Goal: Find specific page/section: Find specific page/section

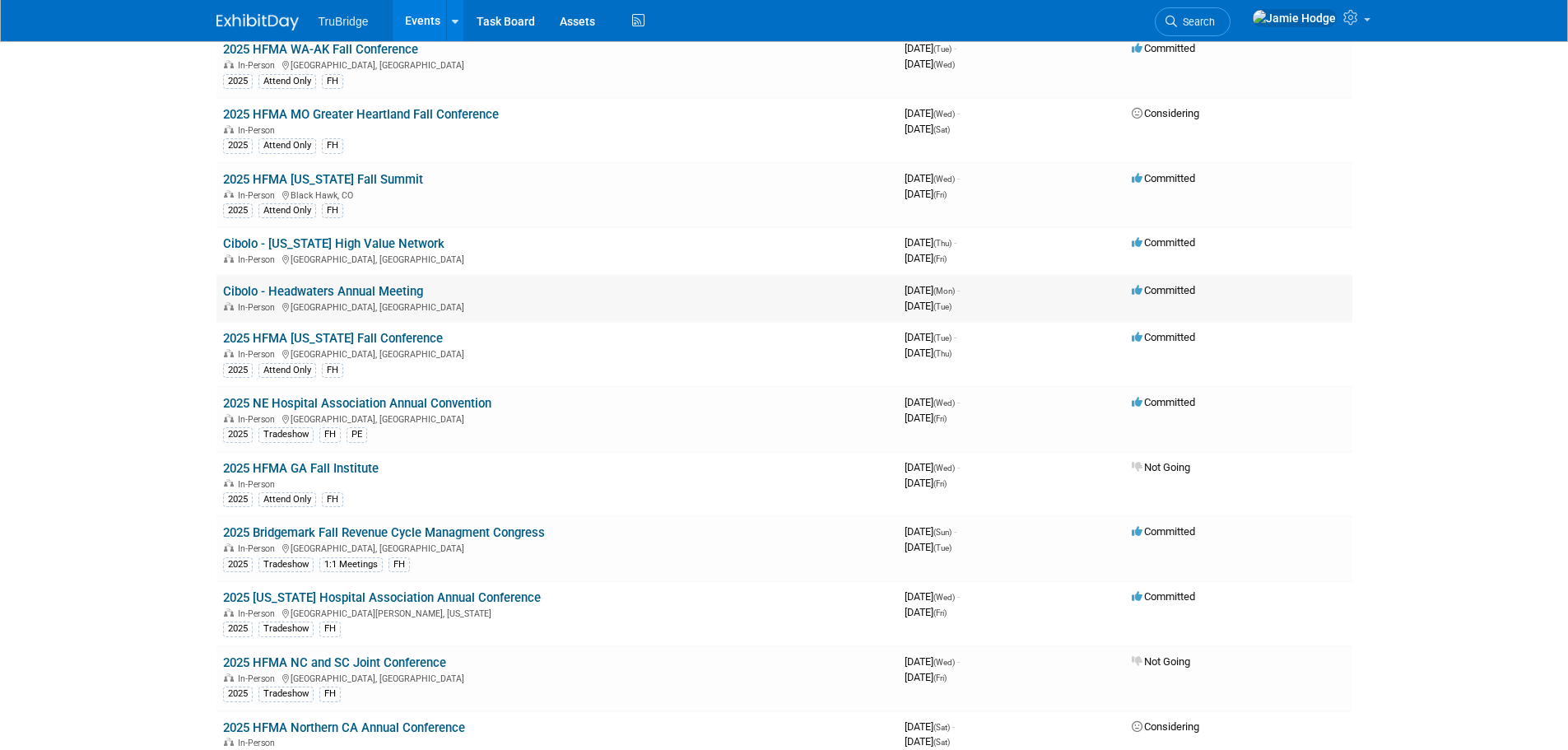
scroll to position [2332, 0]
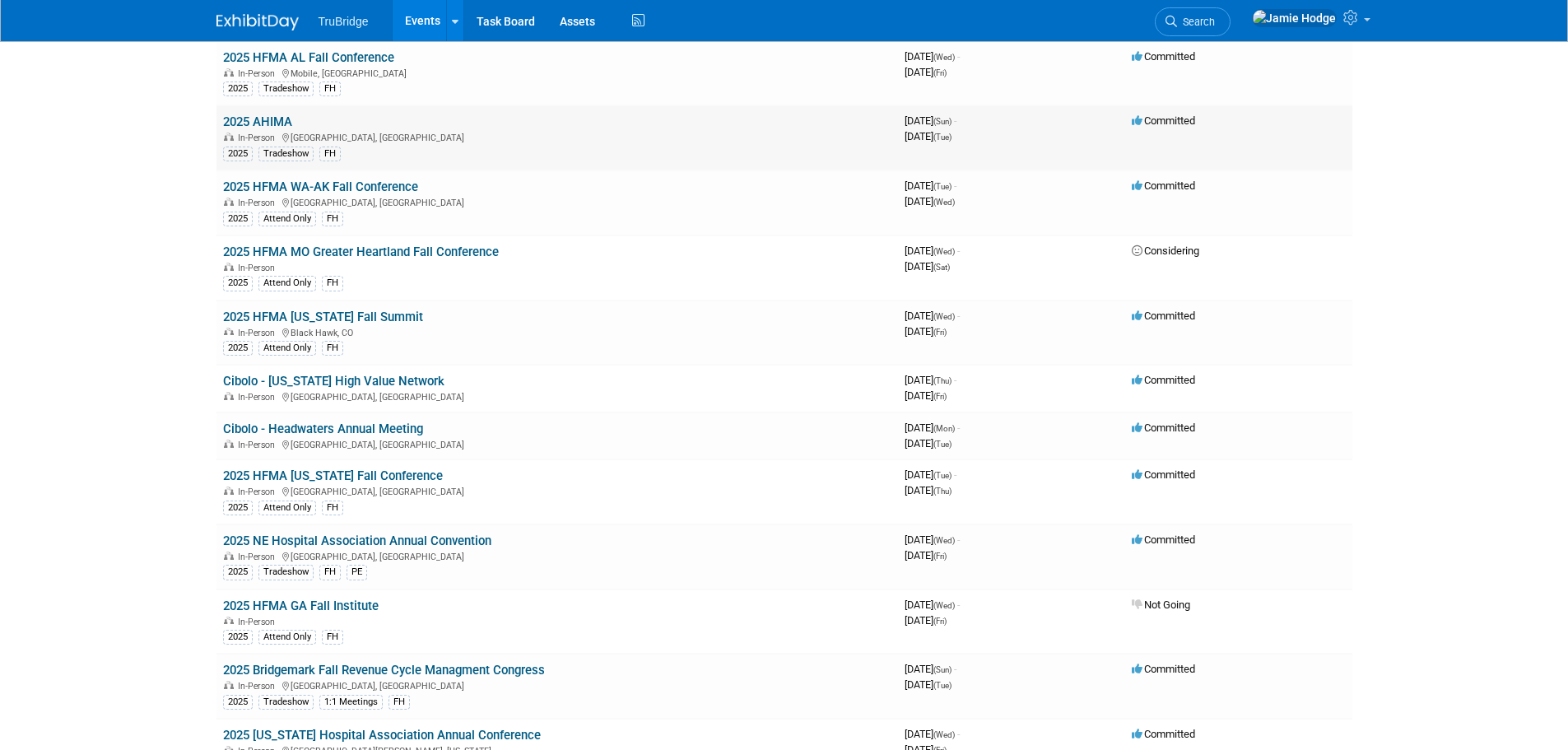
click at [272, 110] on td "2025 AHIMA In-Person [GEOGRAPHIC_DATA], [GEOGRAPHIC_DATA] 2025 Tradeshow FH" at bounding box center [557, 137] width 681 height 65
click at [270, 118] on link "2025 AHIMA" at bounding box center [258, 122] width 70 height 15
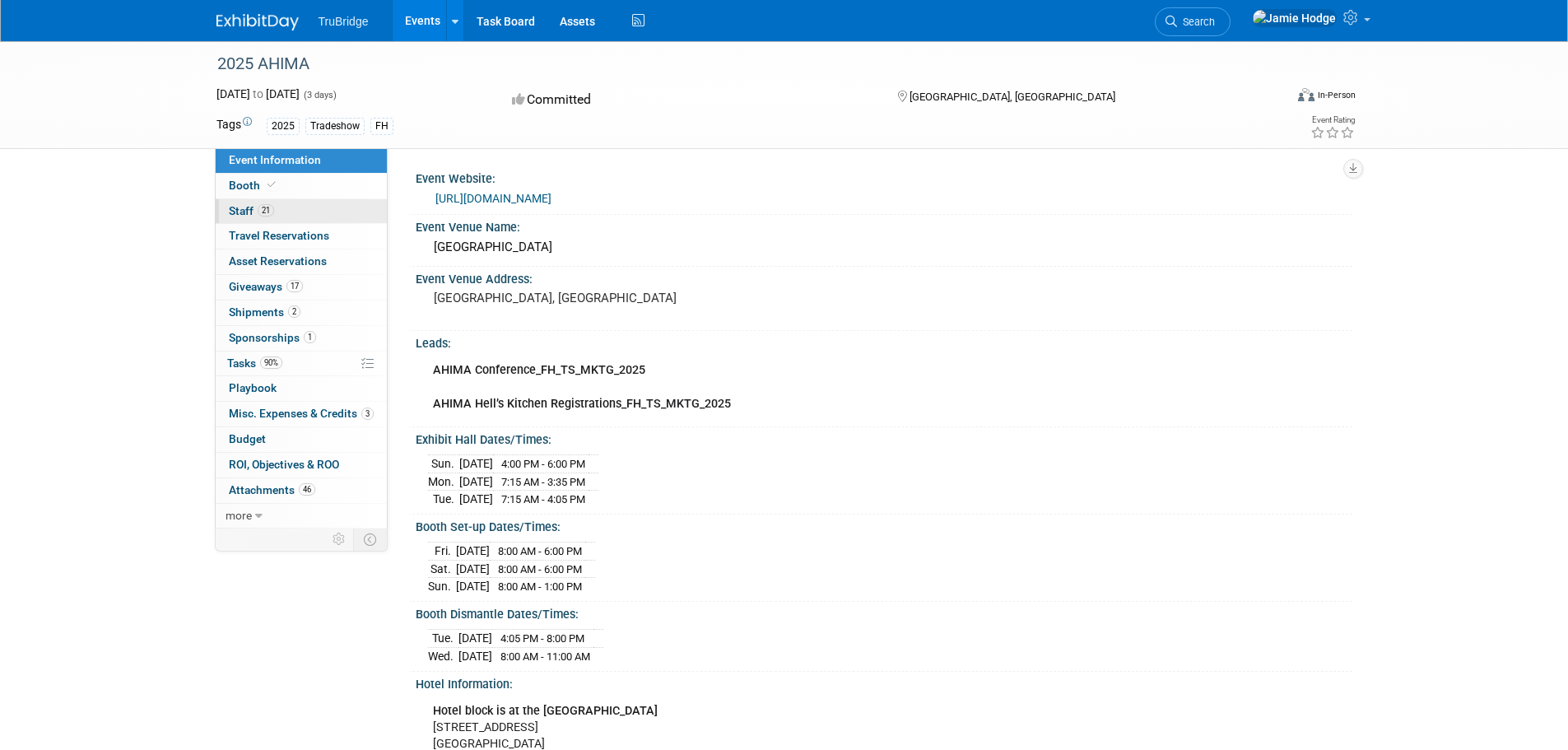
click at [246, 211] on span "Staff 21" at bounding box center [251, 211] width 45 height 13
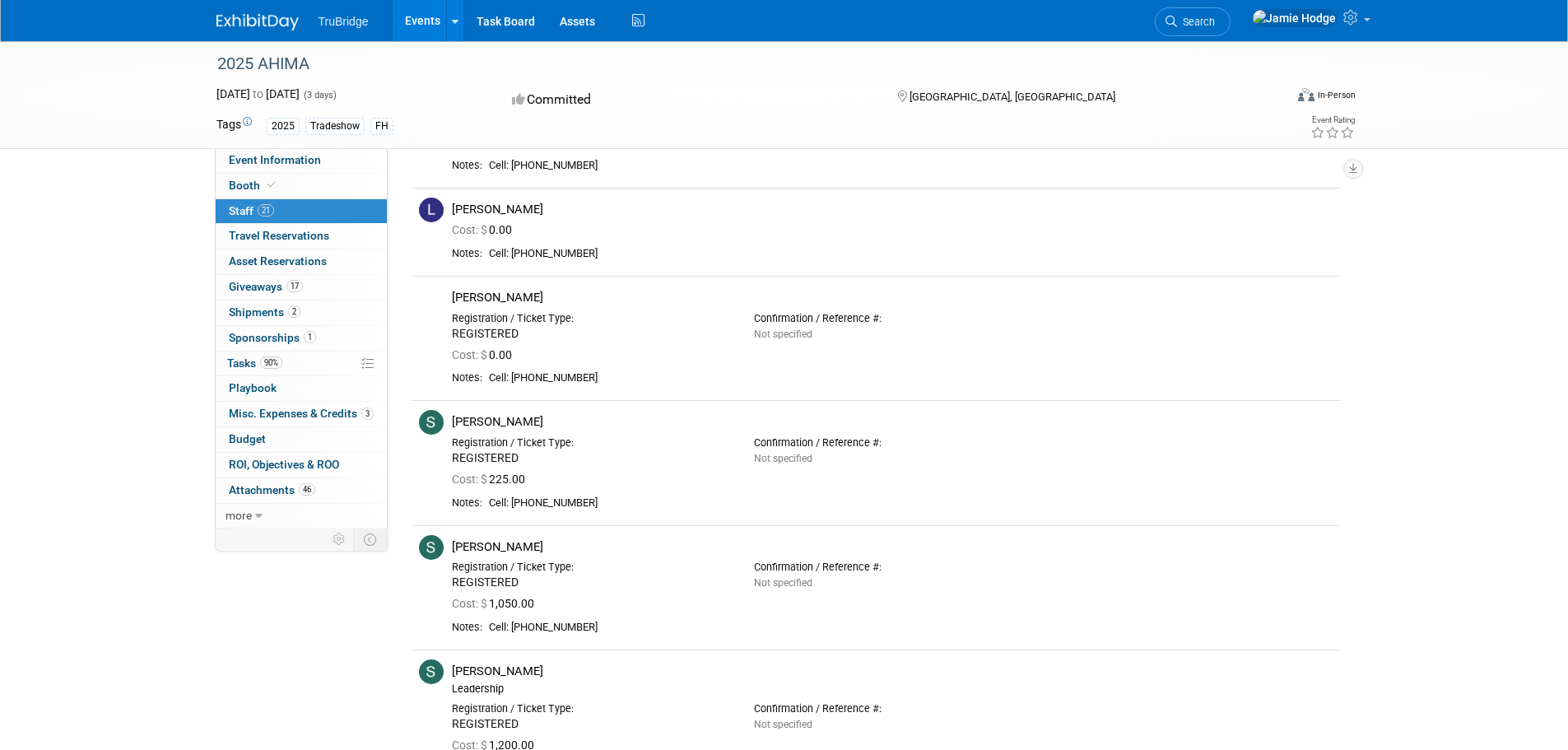
scroll to position [1647, 0]
